Goal: Entertainment & Leisure: Consume media (video, audio)

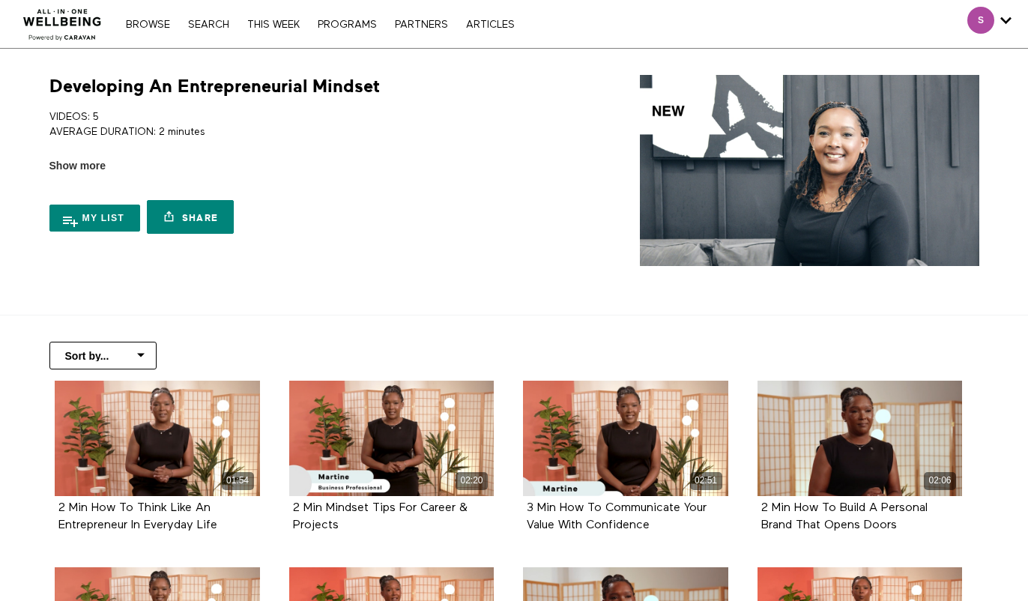
scroll to position [150, 0]
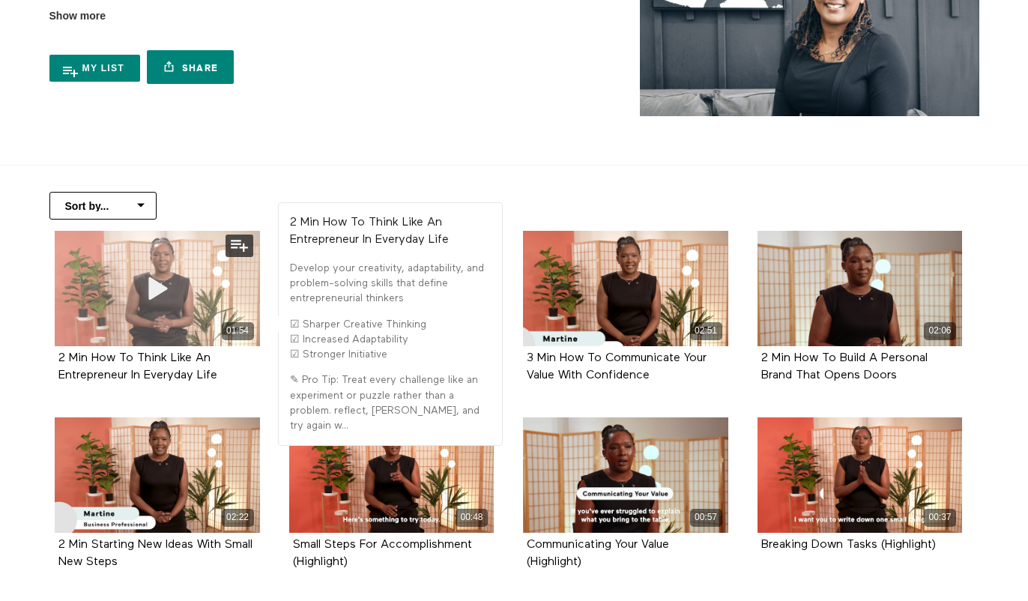
click at [130, 275] on div "01:54" at bounding box center [157, 288] width 205 height 115
